Goal: Task Accomplishment & Management: Use online tool/utility

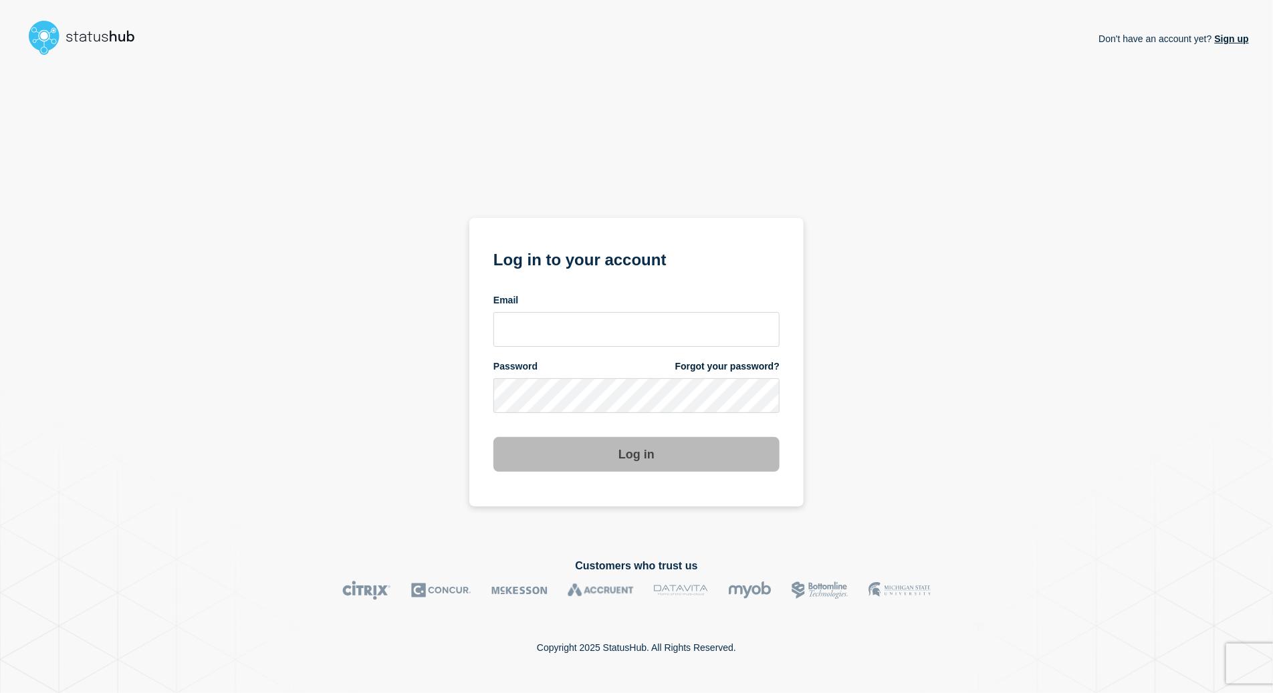
click at [557, 356] on form "Log in to your account Email Password Forgot your password? Log in" at bounding box center [636, 359] width 286 height 226
click at [559, 343] on input "email input" at bounding box center [636, 329] width 286 height 35
type input "larry.alvarez@catonetworks.com"
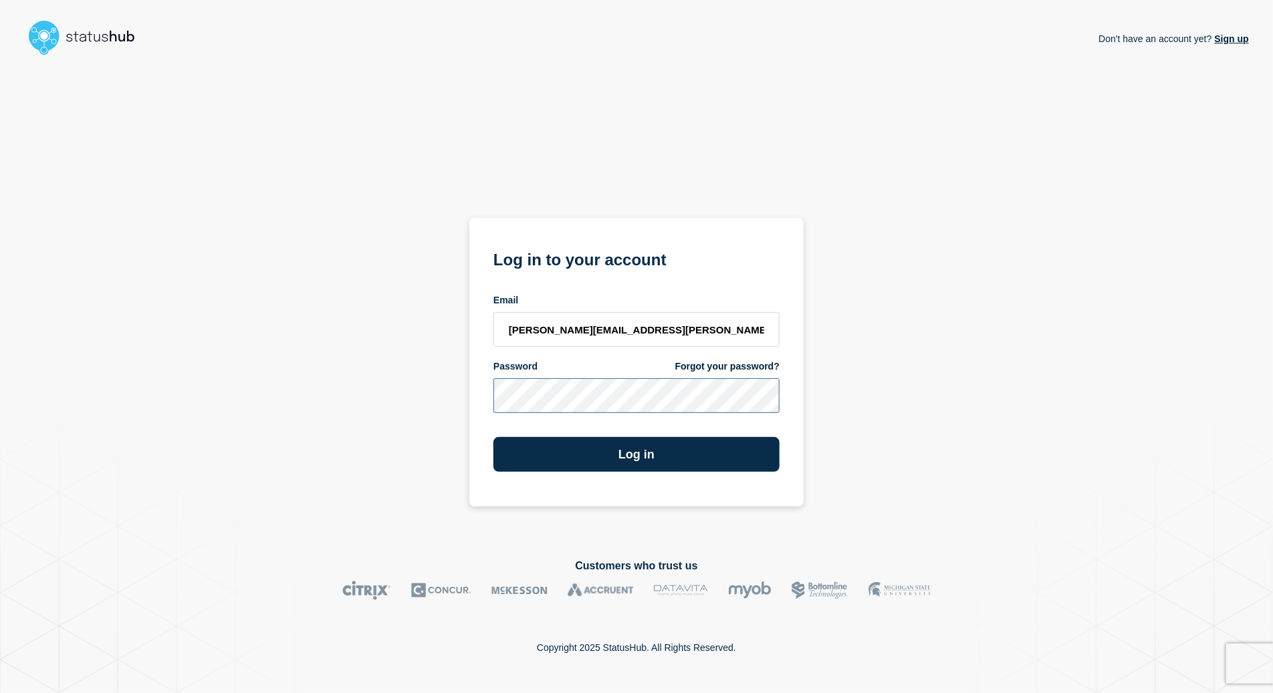
click at [493, 437] on button "Log in" at bounding box center [636, 454] width 286 height 35
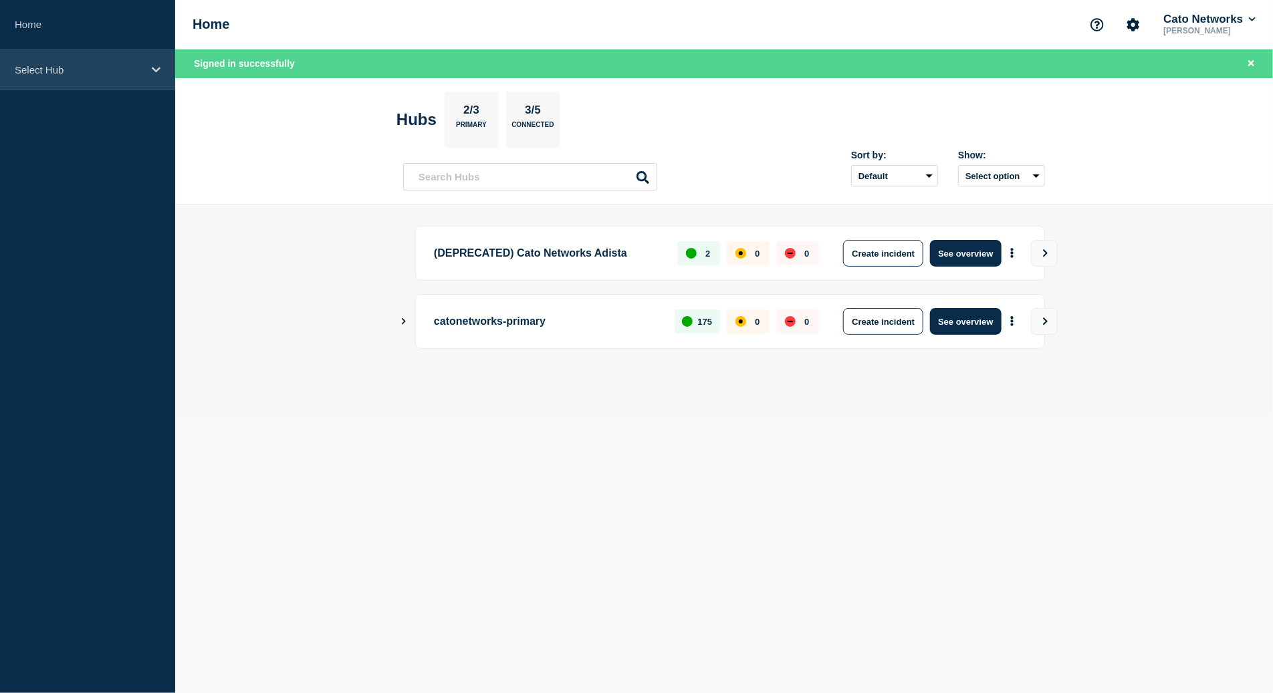
click at [30, 80] on div "Select Hub" at bounding box center [87, 69] width 175 height 41
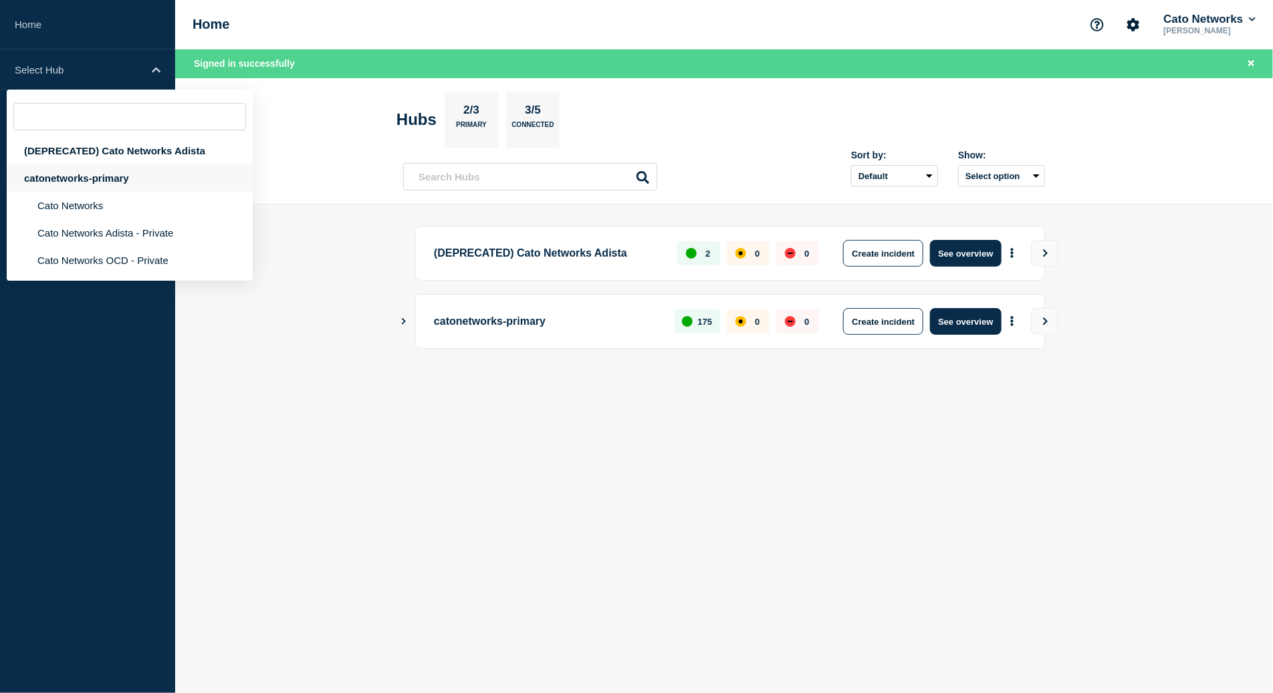
click at [45, 186] on div "catonetworks-primary" at bounding box center [130, 177] width 246 height 27
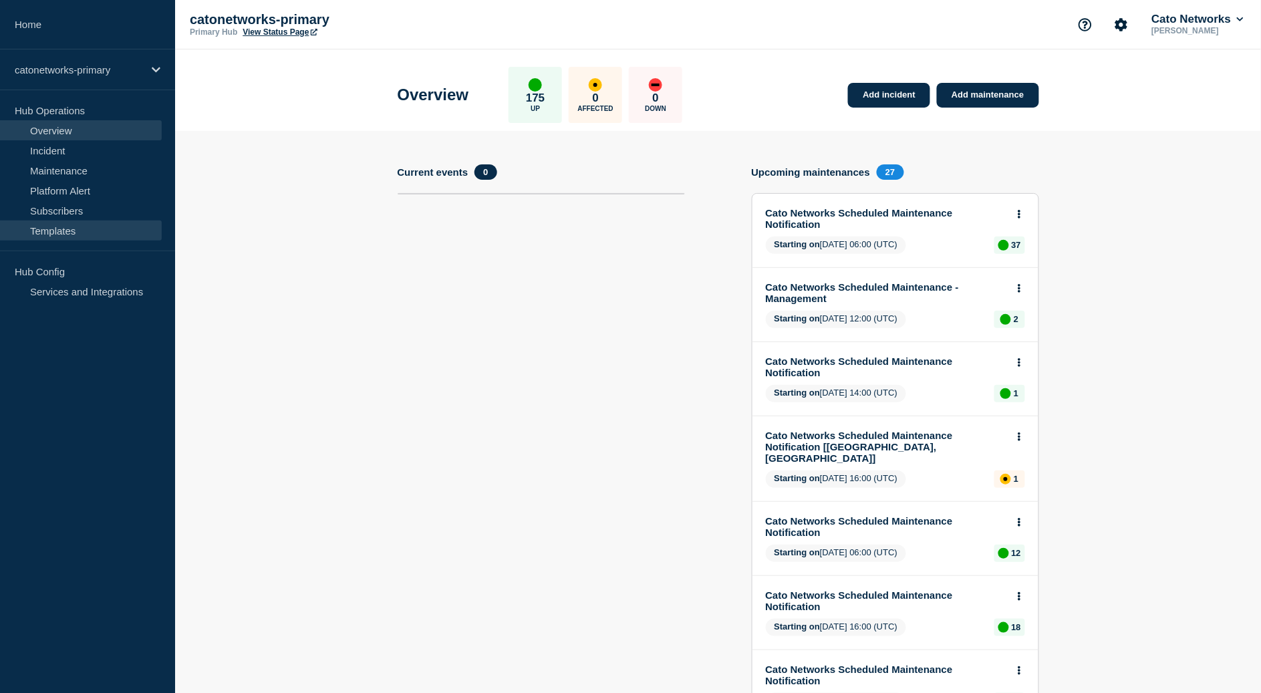
click at [70, 232] on link "Templates" at bounding box center [81, 231] width 162 height 20
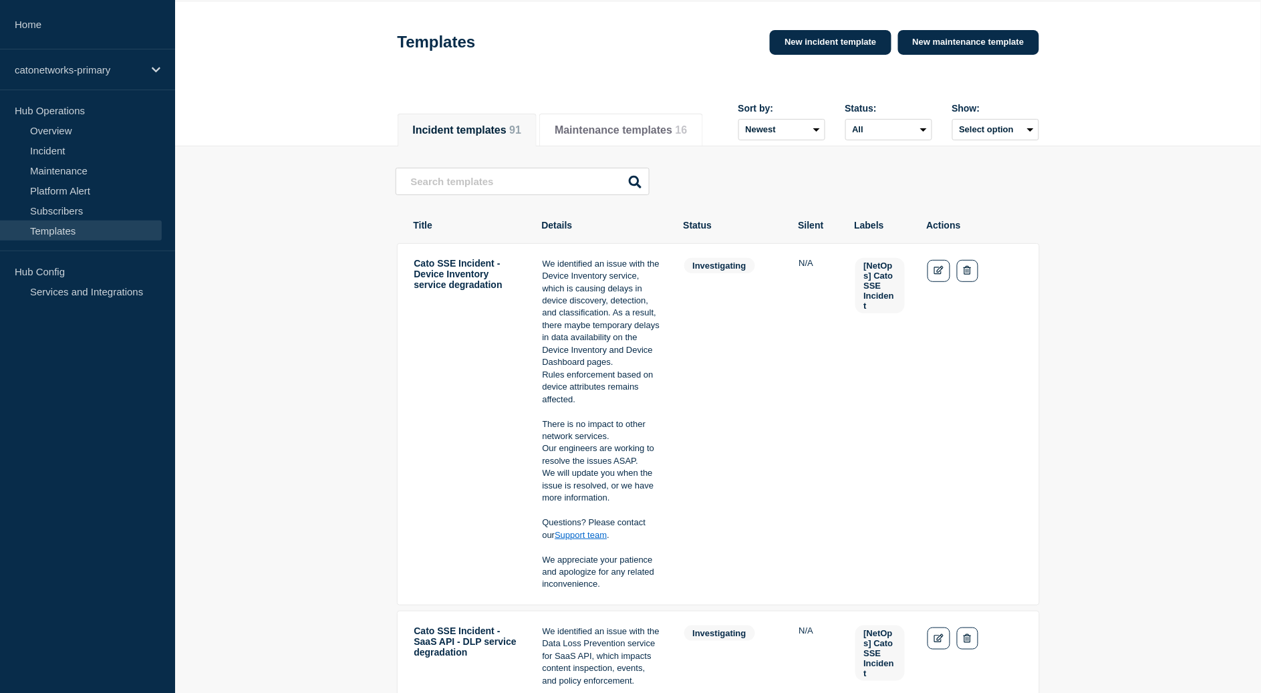
scroll to position [55, 0]
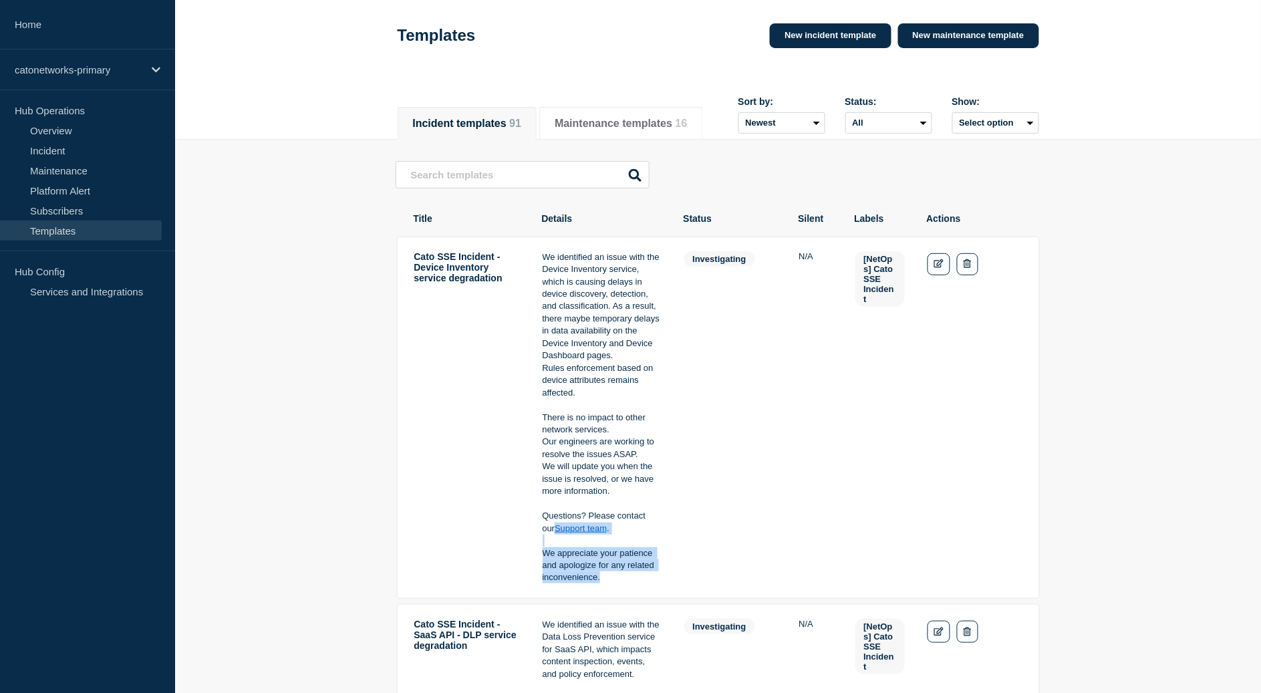
drag, startPoint x: 603, startPoint y: 590, endPoint x: 537, endPoint y: 535, distance: 85.4
click at [537, 535] on tr "Cato SSE Incident - Device Inventory service degradation We identified an issue…" at bounding box center [718, 418] width 643 height 362
copy div "Questions? Please contact our Support team . We appreciate your patience and ap…"
